Goal: Information Seeking & Learning: Learn about a topic

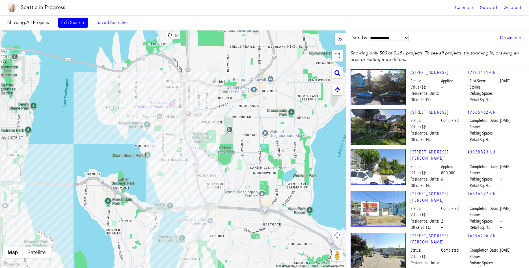
drag, startPoint x: 189, startPoint y: 76, endPoint x: 231, endPoint y: 81, distance: 42.7
click at [231, 81] on div at bounding box center [173, 150] width 346 height 238
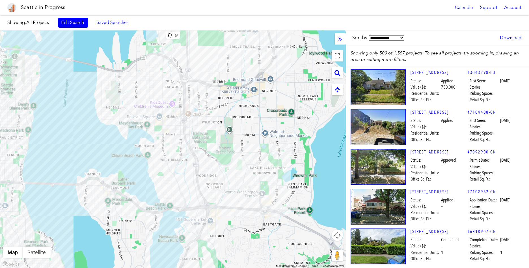
click at [38, 61] on div at bounding box center [173, 150] width 346 height 238
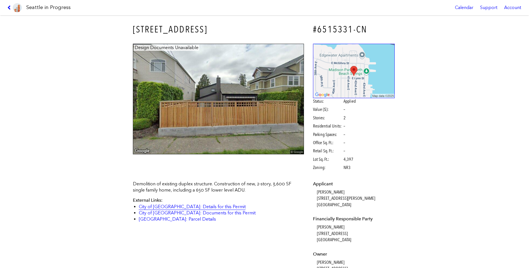
click at [204, 204] on link "City of [GEOGRAPHIC_DATA]: Details for this Permit" at bounding box center [192, 206] width 107 height 5
click at [185, 213] on link "City of [GEOGRAPHIC_DATA]: Documents for this Permit" at bounding box center [197, 213] width 117 height 5
click at [11, 7] on icon at bounding box center [9, 7] width 5 height 5
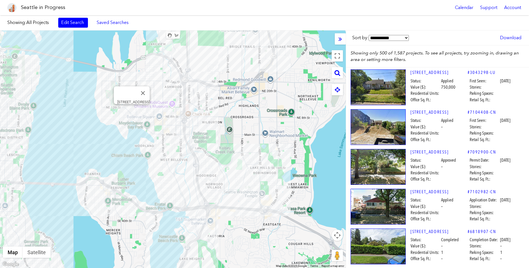
click at [133, 110] on div "[STREET_ADDRESS]" at bounding box center [173, 150] width 346 height 238
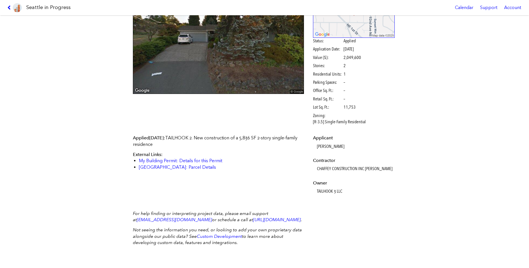
scroll to position [67, 0]
drag, startPoint x: 317, startPoint y: 161, endPoint x: 349, endPoint y: 161, distance: 31.7
click at [363, 166] on dd "CHAFFEY CONSTRUCTION INC [PERSON_NAME]" at bounding box center [356, 169] width 78 height 6
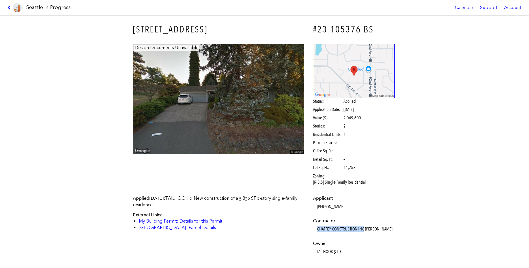
scroll to position [0, 0]
click at [11, 9] on icon at bounding box center [9, 7] width 5 height 5
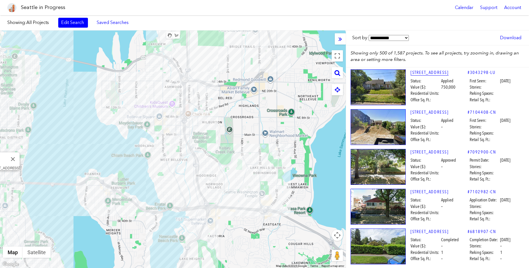
click at [432, 74] on link "[STREET_ADDRESS]" at bounding box center [438, 73] width 57 height 6
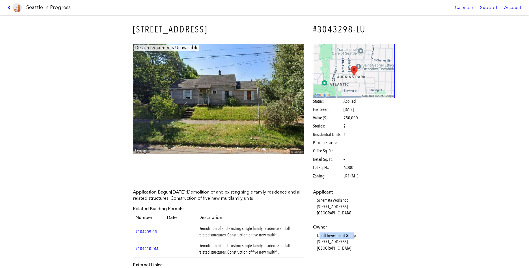
drag, startPoint x: 319, startPoint y: 234, endPoint x: 354, endPoint y: 234, distance: 35.3
click at [354, 234] on dd "Uplift Investment Group [STREET_ADDRESS]" at bounding box center [356, 242] width 78 height 19
drag, startPoint x: 345, startPoint y: 234, endPoint x: 336, endPoint y: 234, distance: 9.0
click at [345, 234] on dd "Uplift Investment Group [STREET_ADDRESS]" at bounding box center [356, 242] width 78 height 19
drag, startPoint x: 317, startPoint y: 233, endPoint x: 355, endPoint y: 235, distance: 38.8
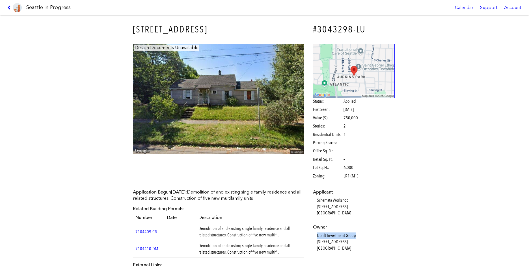
click at [355, 235] on dl "Applicant Schemata Workshop [STREET_ADDRESS] [GEOGRAPHIC_DATA], [GEOGRAPHIC_DAT…" at bounding box center [354, 220] width 82 height 62
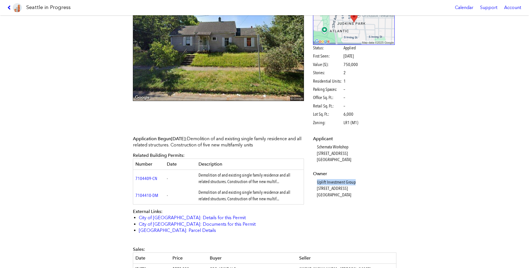
scroll to position [125, 0]
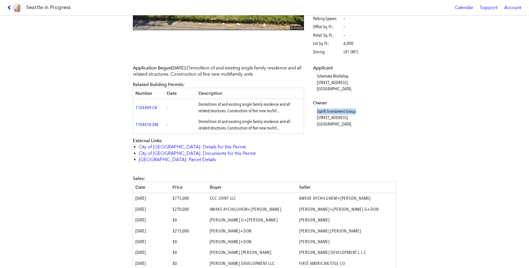
click at [149, 103] on td "7104409-CN" at bounding box center [149, 107] width 32 height 17
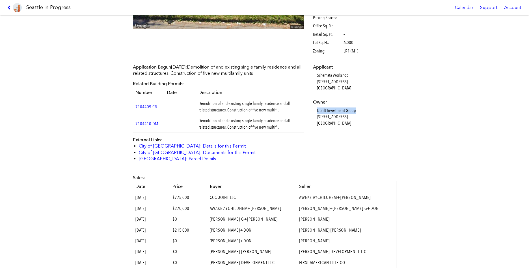
click at [148, 105] on link "7104409-CN" at bounding box center [146, 106] width 22 height 5
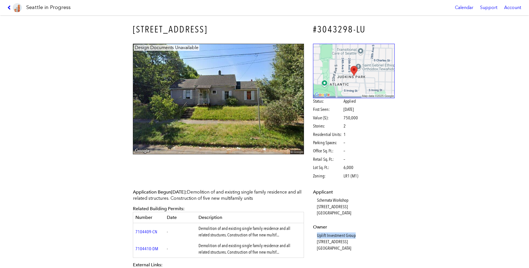
scroll to position [0, 0]
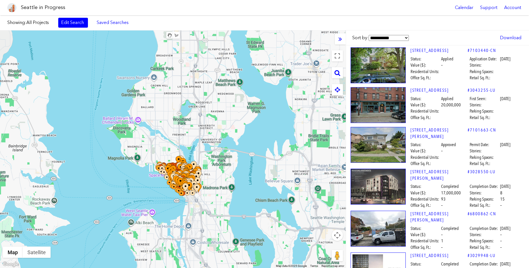
drag, startPoint x: 260, startPoint y: 67, endPoint x: 229, endPoint y: 144, distance: 83.0
click at [229, 144] on div at bounding box center [173, 150] width 346 height 238
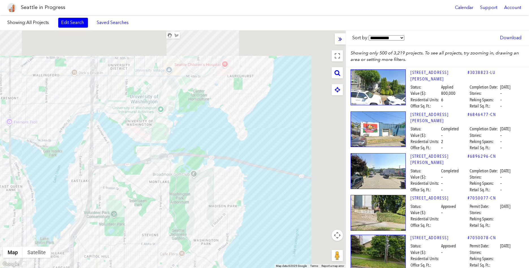
drag, startPoint x: 245, startPoint y: 100, endPoint x: 184, endPoint y: 192, distance: 110.6
click at [184, 192] on div at bounding box center [173, 150] width 346 height 238
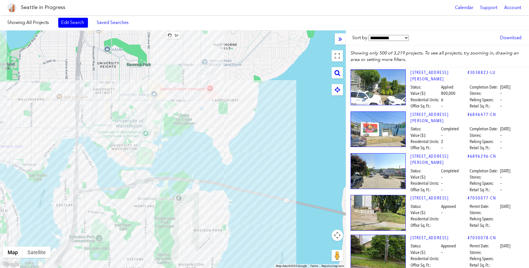
drag, startPoint x: 274, startPoint y: 140, endPoint x: 257, endPoint y: 167, distance: 31.6
click at [257, 167] on div at bounding box center [173, 150] width 346 height 238
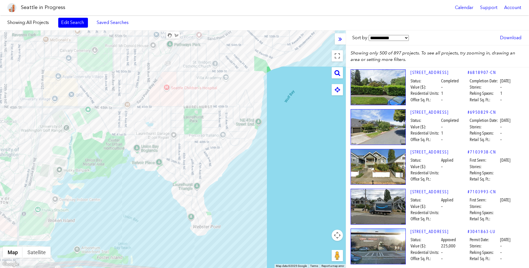
drag, startPoint x: 266, startPoint y: 121, endPoint x: 253, endPoint y: 165, distance: 45.3
click at [253, 165] on div at bounding box center [173, 150] width 346 height 238
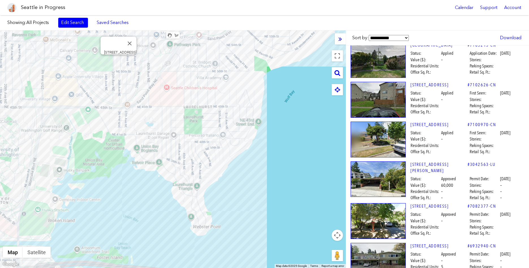
scroll to position [176, 0]
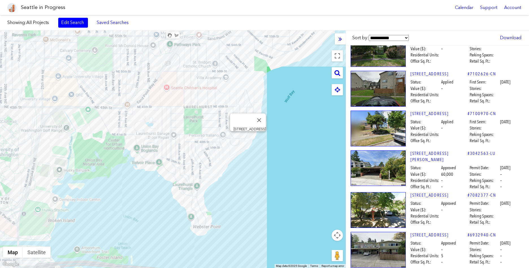
click at [248, 138] on div "4102 55TH AVE NE" at bounding box center [173, 150] width 346 height 238
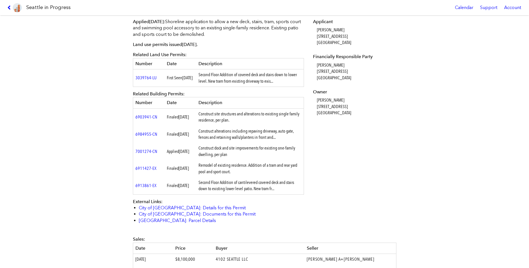
scroll to position [168, 0]
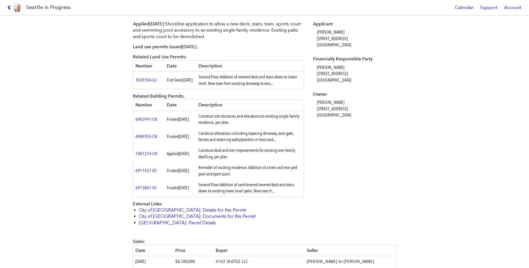
click at [7, 8] on link at bounding box center [14, 7] width 19 height 15
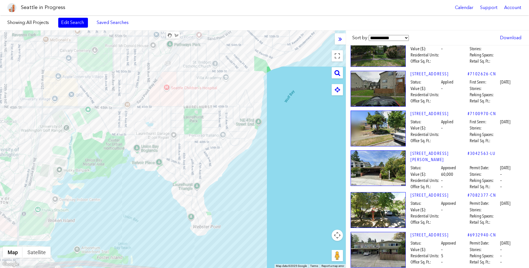
click at [256, 116] on div at bounding box center [173, 150] width 346 height 238
click at [255, 115] on div "4418 55TH AVE NE" at bounding box center [173, 150] width 346 height 238
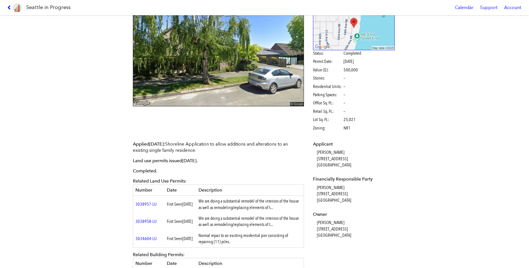
scroll to position [50, 0]
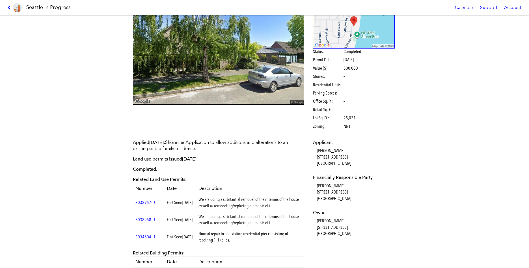
click at [10, 9] on icon at bounding box center [9, 7] width 5 height 5
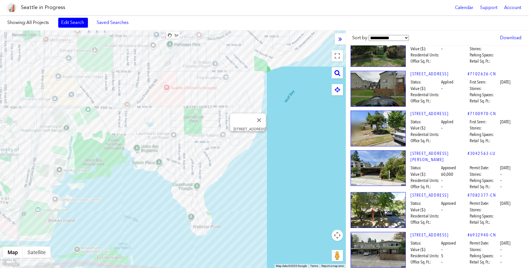
click at [249, 139] on div "4102 55TH AVE NE" at bounding box center [173, 150] width 346 height 238
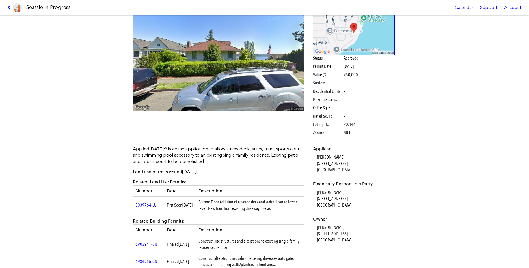
scroll to position [44, 0]
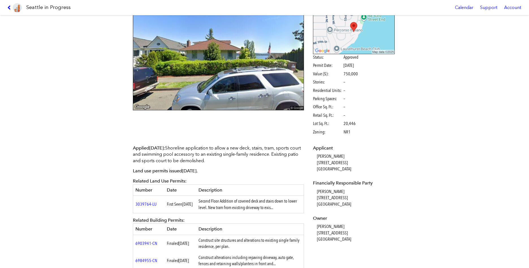
drag, startPoint x: 9, startPoint y: 9, endPoint x: 19, endPoint y: 16, distance: 11.9
click at [9, 9] on icon at bounding box center [9, 7] width 5 height 5
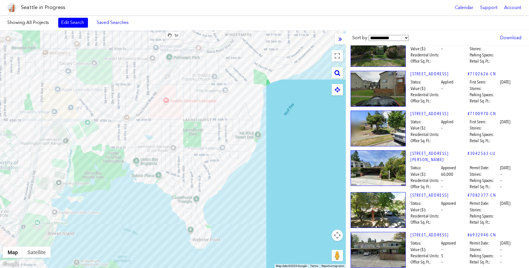
drag, startPoint x: 276, startPoint y: 133, endPoint x: 276, endPoint y: 160, distance: 26.3
click at [277, 161] on div at bounding box center [173, 150] width 346 height 238
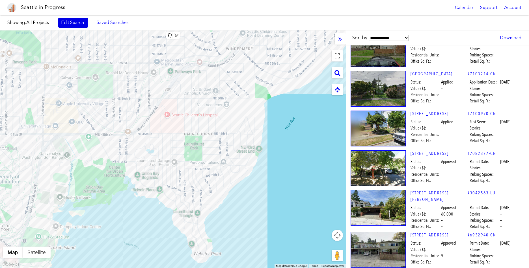
click at [78, 23] on link "Edit Search" at bounding box center [73, 23] width 30 height 10
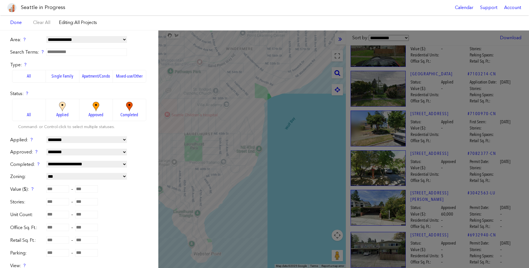
click at [99, 112] on span "Approved" at bounding box center [95, 115] width 15 height 6
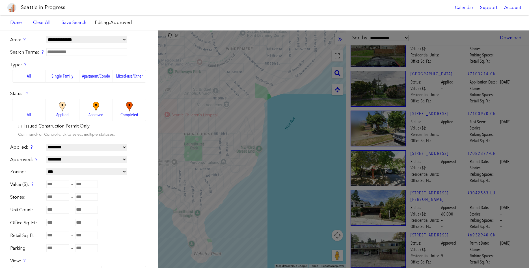
select select "**********"
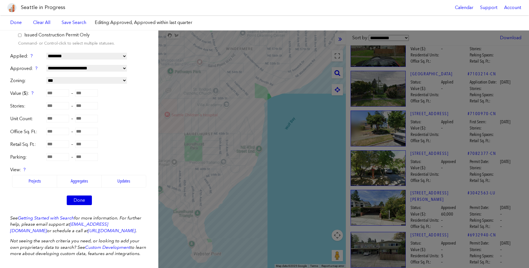
scroll to position [91, 0]
click at [78, 200] on link "Done" at bounding box center [79, 201] width 25 height 10
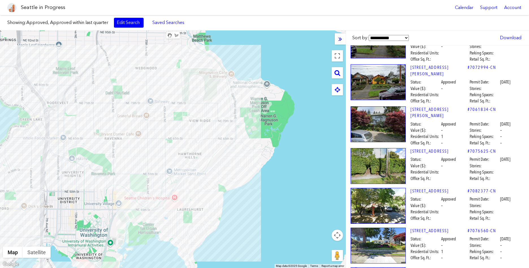
drag, startPoint x: 276, startPoint y: 132, endPoint x: 230, endPoint y: 167, distance: 57.8
click at [235, 201] on div at bounding box center [173, 150] width 346 height 238
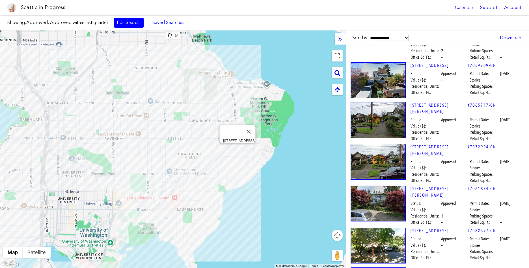
click at [238, 149] on div "6200 60TH AVE NE" at bounding box center [173, 150] width 346 height 238
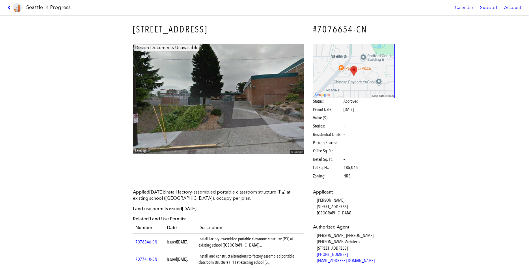
click at [13, 8] on img at bounding box center [17, 7] width 9 height 9
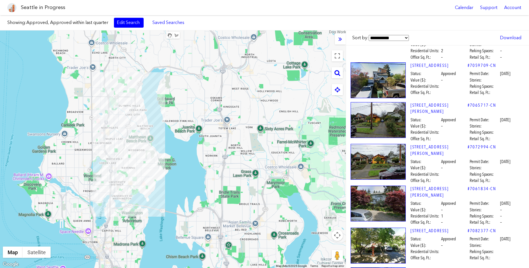
drag, startPoint x: 187, startPoint y: 102, endPoint x: 151, endPoint y: 135, distance: 48.4
click at [151, 135] on div at bounding box center [173, 150] width 346 height 238
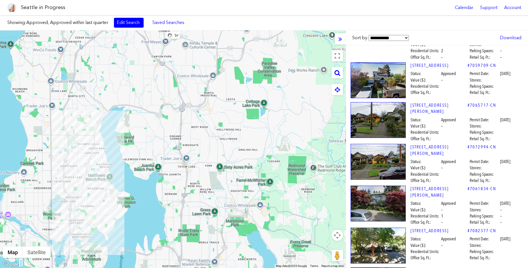
drag, startPoint x: 274, startPoint y: 95, endPoint x: 232, endPoint y: 133, distance: 56.2
click at [232, 134] on div at bounding box center [173, 150] width 346 height 238
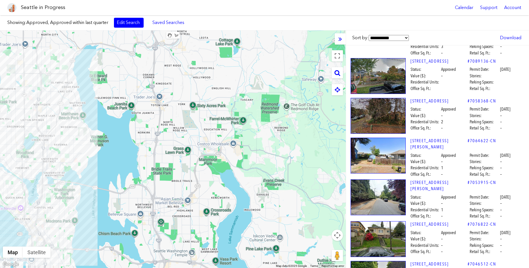
drag, startPoint x: 221, startPoint y: 186, endPoint x: 198, endPoint y: 136, distance: 55.0
click at [198, 135] on div at bounding box center [173, 150] width 346 height 238
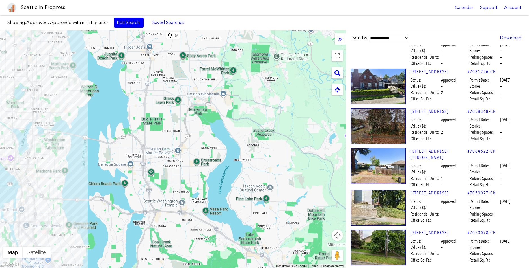
drag, startPoint x: 213, startPoint y: 203, endPoint x: 203, endPoint y: 155, distance: 49.6
click at [203, 155] on div at bounding box center [173, 150] width 346 height 238
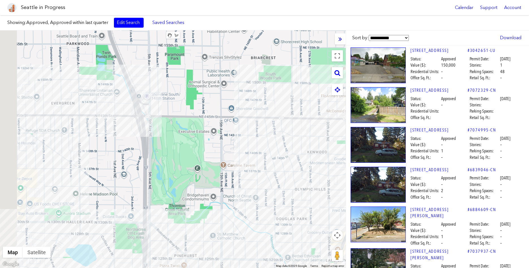
drag, startPoint x: 122, startPoint y: 112, endPoint x: 103, endPoint y: 119, distance: 20.4
click at [124, 112] on div at bounding box center [173, 150] width 346 height 238
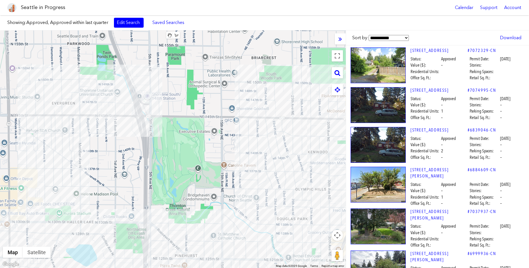
click at [93, 124] on div at bounding box center [173, 150] width 346 height 238
click at [91, 122] on div "14338 BAGLEY AVE N" at bounding box center [173, 150] width 346 height 238
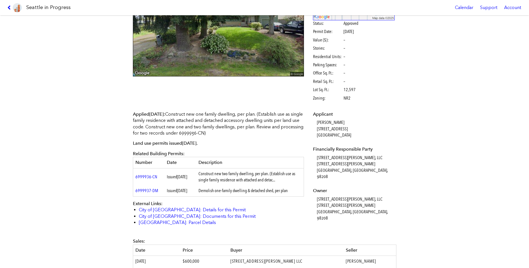
scroll to position [77, 0]
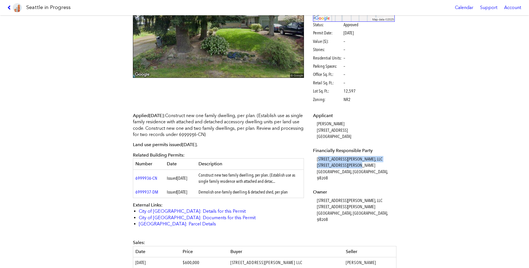
drag, startPoint x: 318, startPoint y: 157, endPoint x: 362, endPoint y: 164, distance: 44.8
click at [362, 164] on dd "14340 Bagley Ave N, LLC 118 SE Everett Mall Way Everett, WA, 98208" at bounding box center [356, 168] width 78 height 25
click at [360, 164] on dd "14340 Bagley Ave N, LLC 118 SE Everett Mall Way Everett, WA, 98208" at bounding box center [356, 168] width 78 height 25
drag, startPoint x: 355, startPoint y: 163, endPoint x: 331, endPoint y: 161, distance: 24.2
click at [314, 157] on dl "Applicant Iwan Brody 1319 N 49th Street Seattle, WA, 98103 Financially Responsi…" at bounding box center [354, 168] width 82 height 110
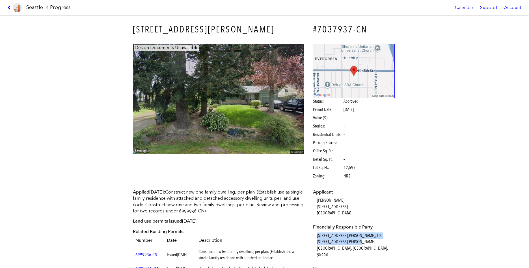
scroll to position [0, 0]
click at [19, 8] on img at bounding box center [17, 7] width 9 height 9
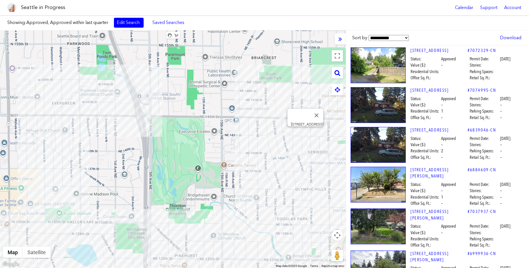
click at [305, 134] on div "2546 NE 143RD ST" at bounding box center [173, 150] width 346 height 238
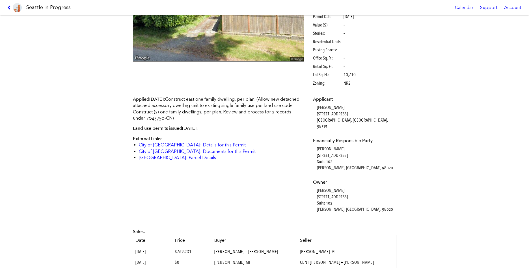
scroll to position [92, 0]
drag, startPoint x: 316, startPoint y: 106, endPoint x: 356, endPoint y: 122, distance: 43.2
click at [356, 122] on dl "Applicant JACQUELINE N LAPRAIM 2125 QUIEMUTH ST SE OLYMPIA, WA, 98513 Financial…" at bounding box center [354, 155] width 82 height 117
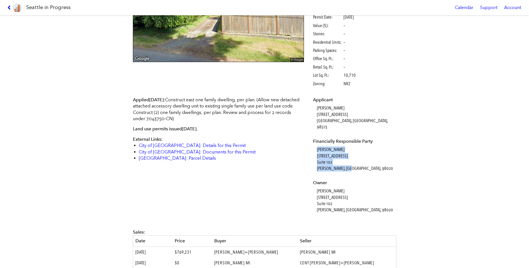
drag, startPoint x: 317, startPoint y: 141, endPoint x: 335, endPoint y: 160, distance: 26.4
click at [352, 163] on dd "Edmond Bondoc 210 5th Ave S Suite 102 Edmonds, WA, 98020" at bounding box center [356, 159] width 78 height 25
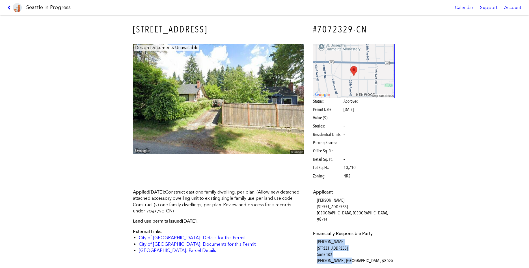
scroll to position [0, 0]
click at [20, 8] on img at bounding box center [17, 7] width 9 height 9
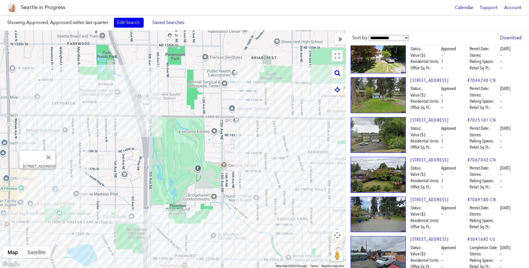
scroll to position [255, 0]
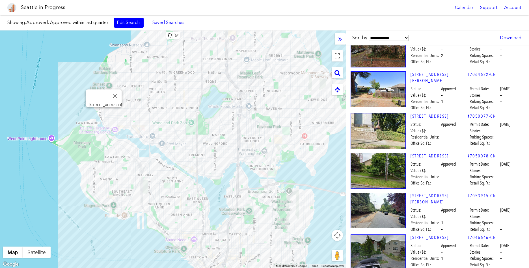
click at [105, 114] on div "3609 NW 62ND ST" at bounding box center [173, 150] width 346 height 238
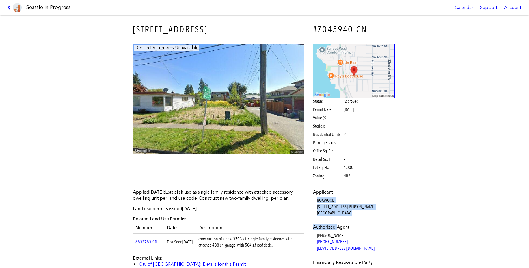
drag, startPoint x: 317, startPoint y: 199, endPoint x: 356, endPoint y: 215, distance: 42.5
click at [357, 215] on dl "Applicant BOXWOOD 4716 S Ferdinand St Seattle, WA, 98144 Authorized Agent Bill …" at bounding box center [354, 255] width 82 height 133
click at [36, 9] on h1 "Seattle in Progress" at bounding box center [48, 7] width 44 height 7
click at [14, 6] on img at bounding box center [17, 7] width 9 height 9
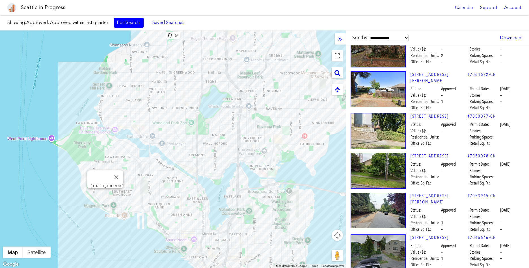
click at [387, 235] on img at bounding box center [377, 253] width 55 height 36
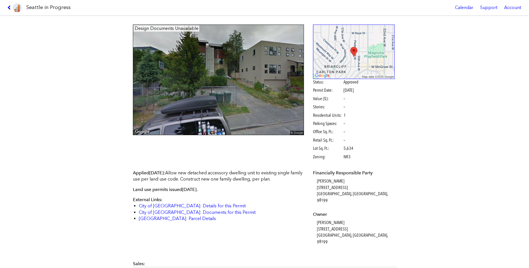
scroll to position [8, 0]
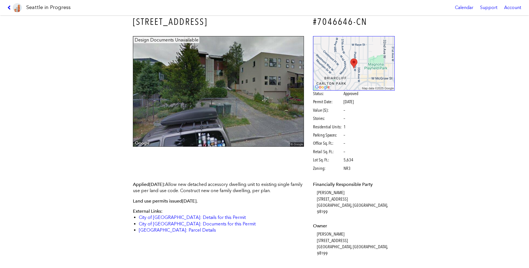
click at [20, 8] on img at bounding box center [17, 7] width 9 height 9
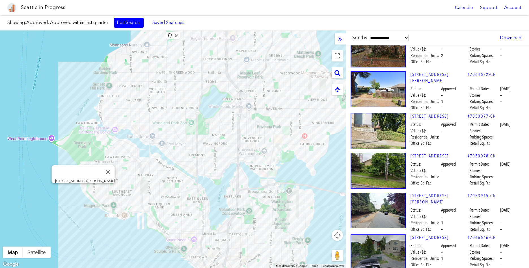
click at [82, 189] on div "2591 PERKINS LN W" at bounding box center [173, 150] width 346 height 238
